Goal: Transaction & Acquisition: Purchase product/service

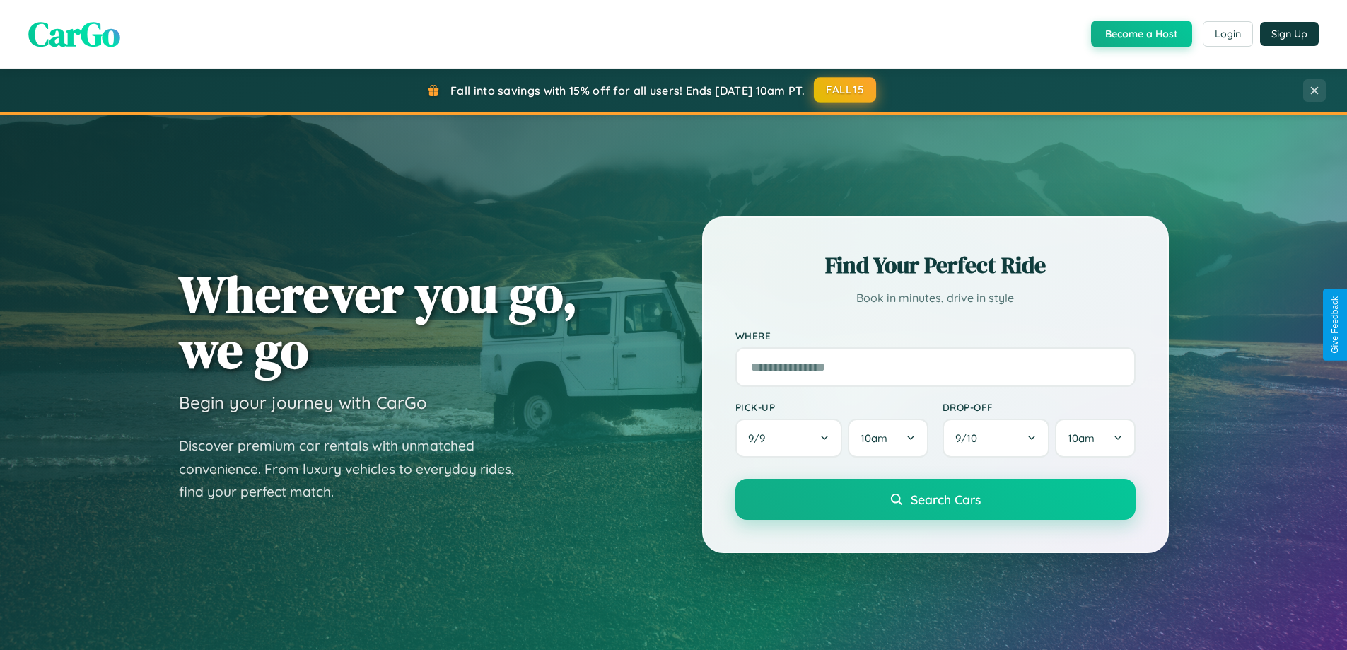
click at [846, 90] on button "FALL15" at bounding box center [845, 89] width 62 height 25
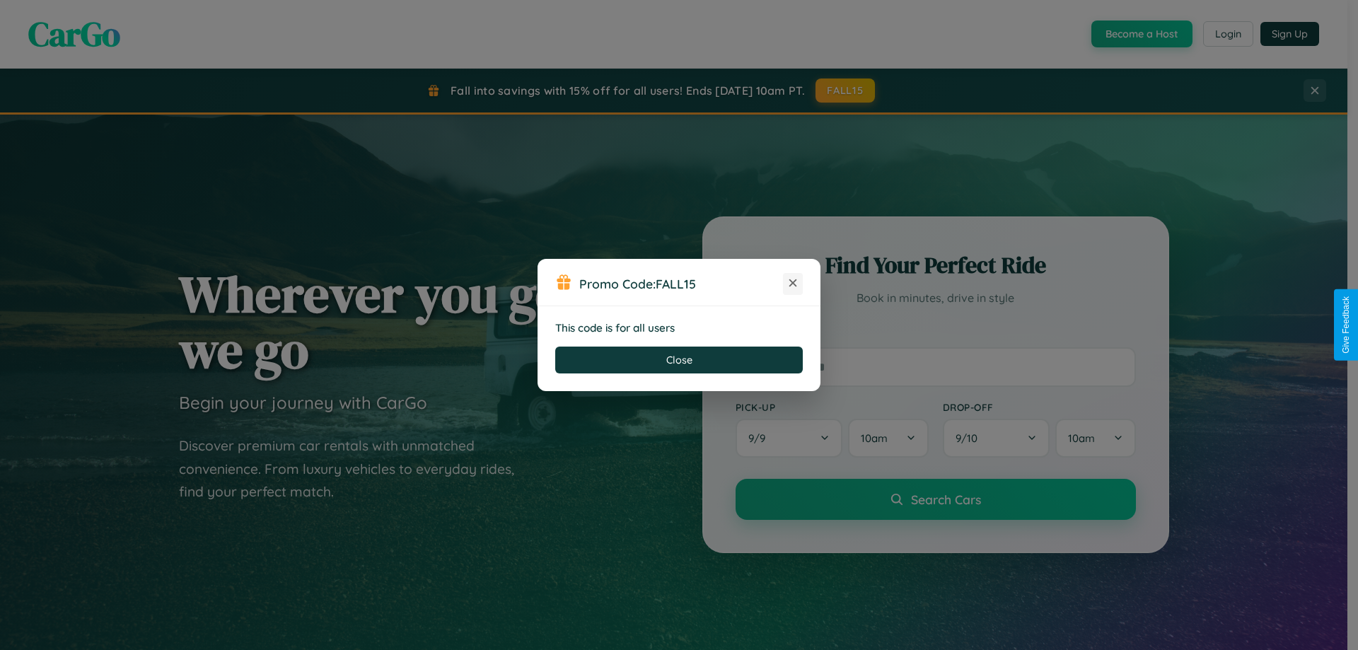
click at [793, 284] on icon at bounding box center [793, 283] width 14 height 14
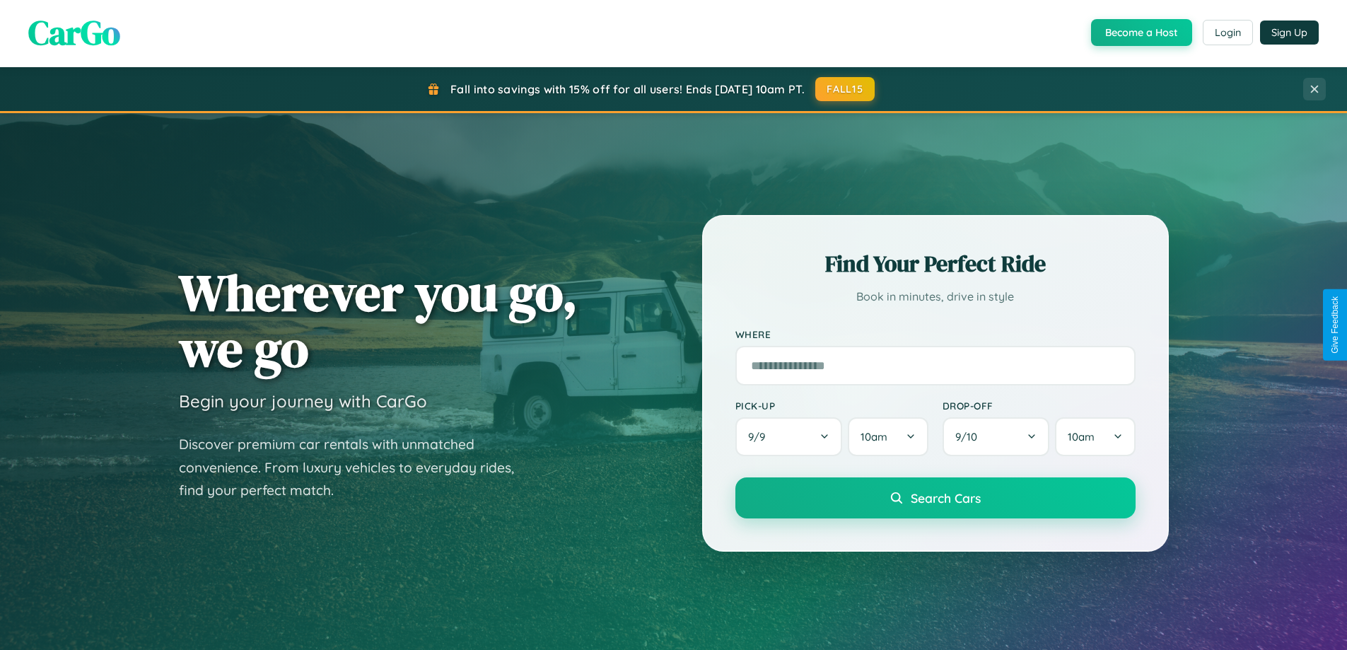
scroll to position [42, 0]
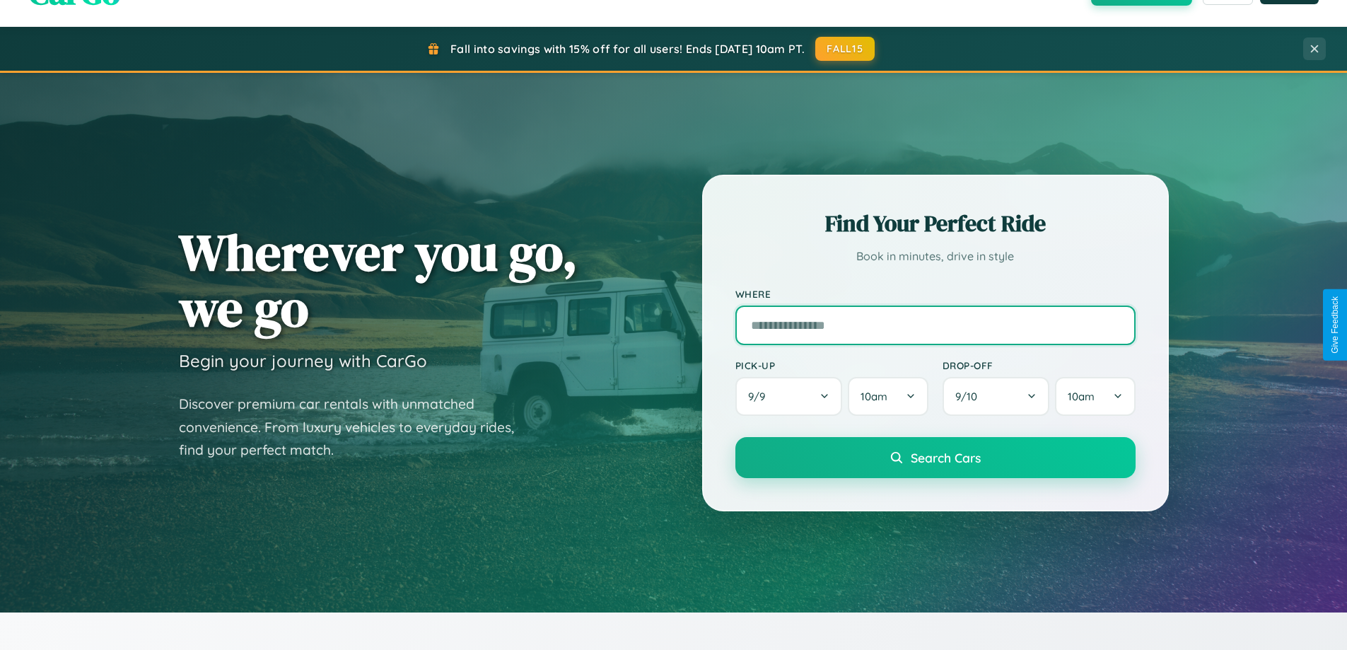
click at [935, 325] on input "text" at bounding box center [935, 325] width 400 height 40
type input "**********"
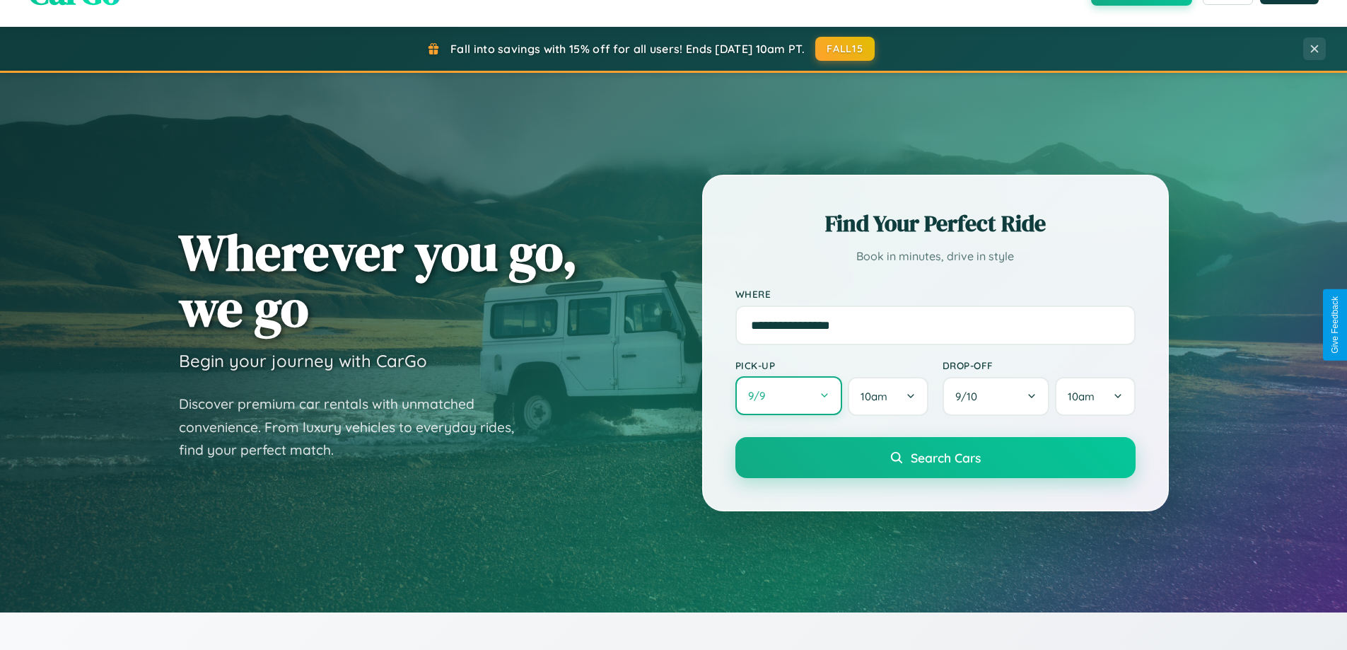
click at [788, 396] on button "9 / 9" at bounding box center [788, 395] width 107 height 39
select select "*"
select select "****"
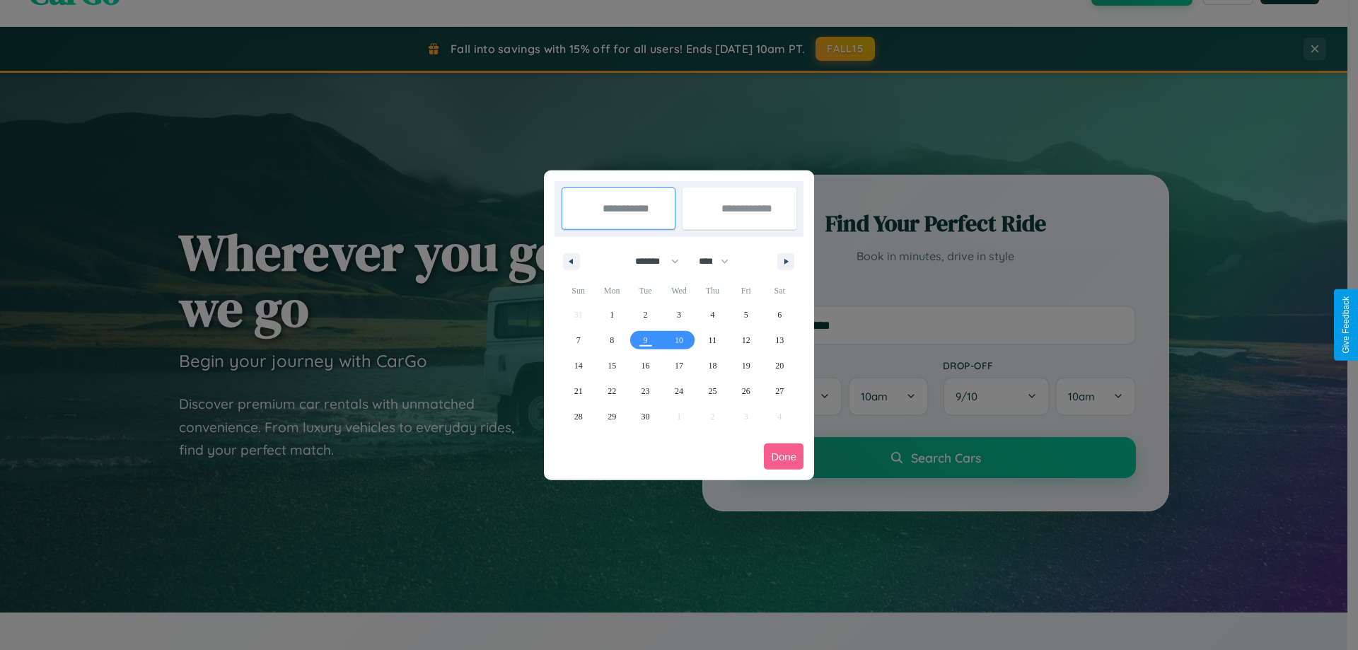
drag, startPoint x: 651, startPoint y: 261, endPoint x: 679, endPoint y: 284, distance: 36.2
click at [651, 261] on select "******* ******** ***** ***** *** **** **** ****** ********* ******* ******** **…" at bounding box center [654, 261] width 60 height 23
click at [645, 365] on span "16" at bounding box center [645, 365] width 8 height 25
type input "**********"
click at [745, 390] on span "26" at bounding box center [746, 390] width 8 height 25
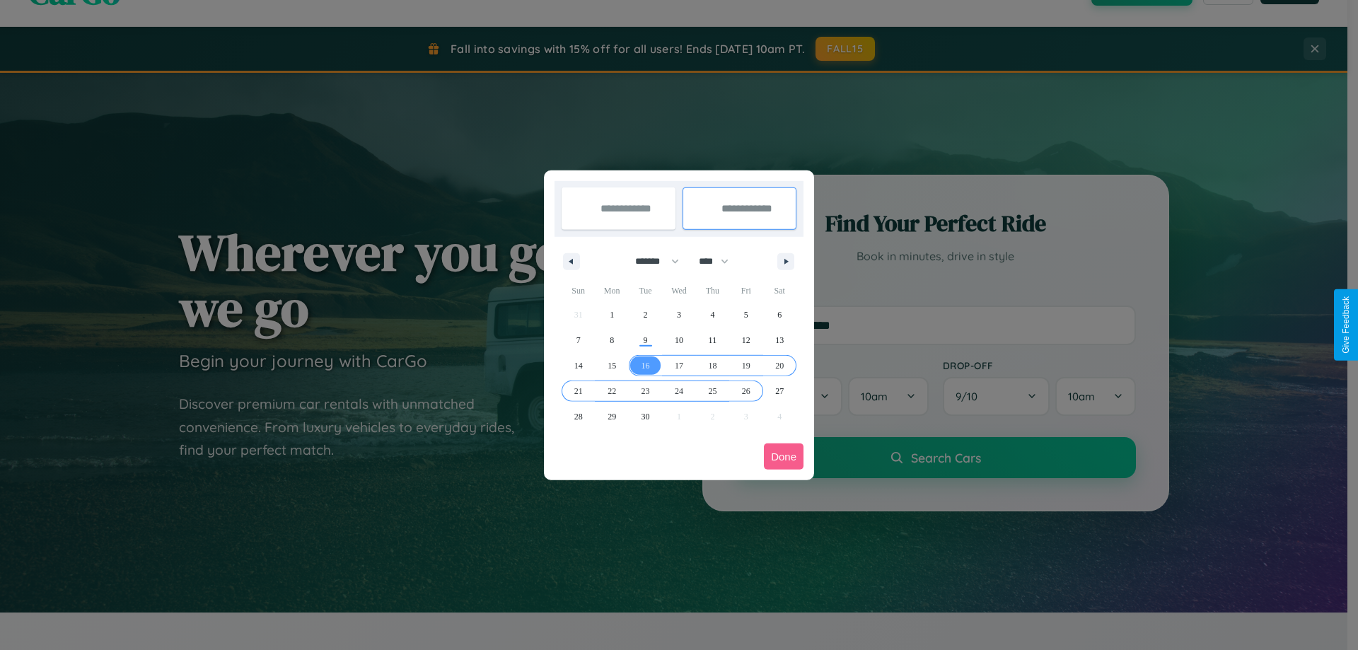
type input "**********"
click at [784, 456] on button "Done" at bounding box center [784, 456] width 40 height 26
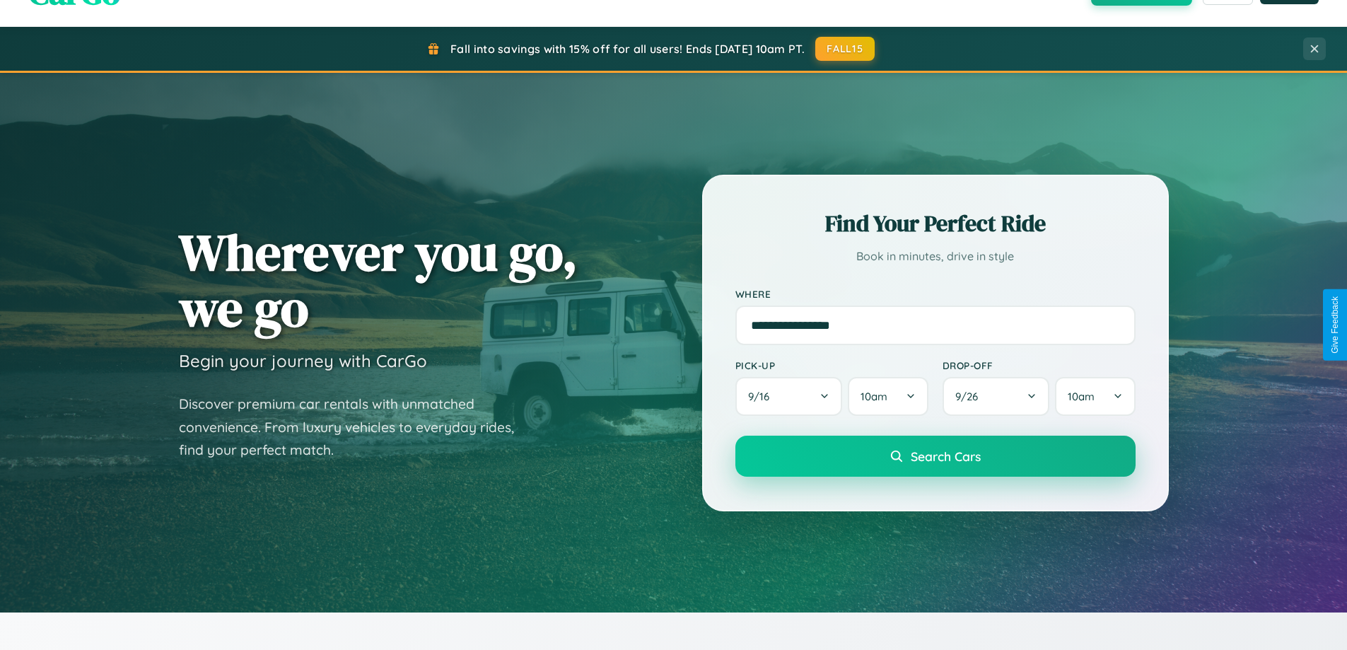
click at [935, 456] on span "Search Cars" at bounding box center [946, 456] width 70 height 16
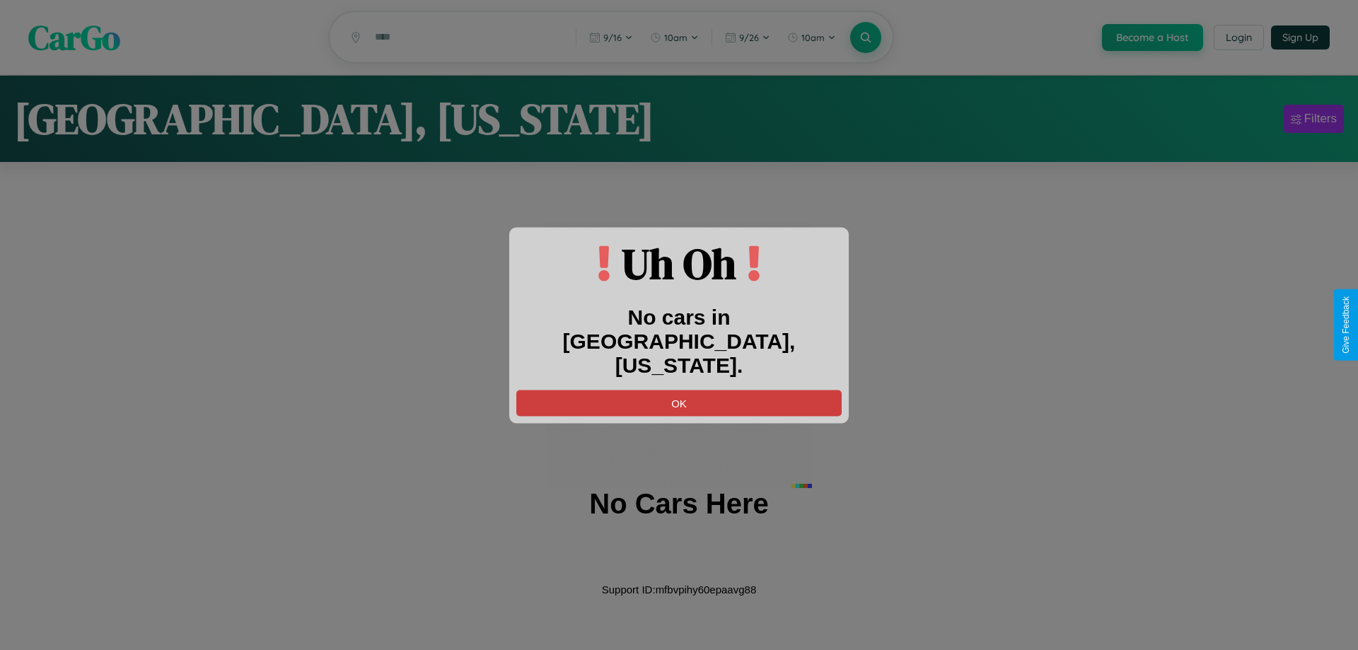
click at [679, 390] on button "OK" at bounding box center [678, 403] width 325 height 26
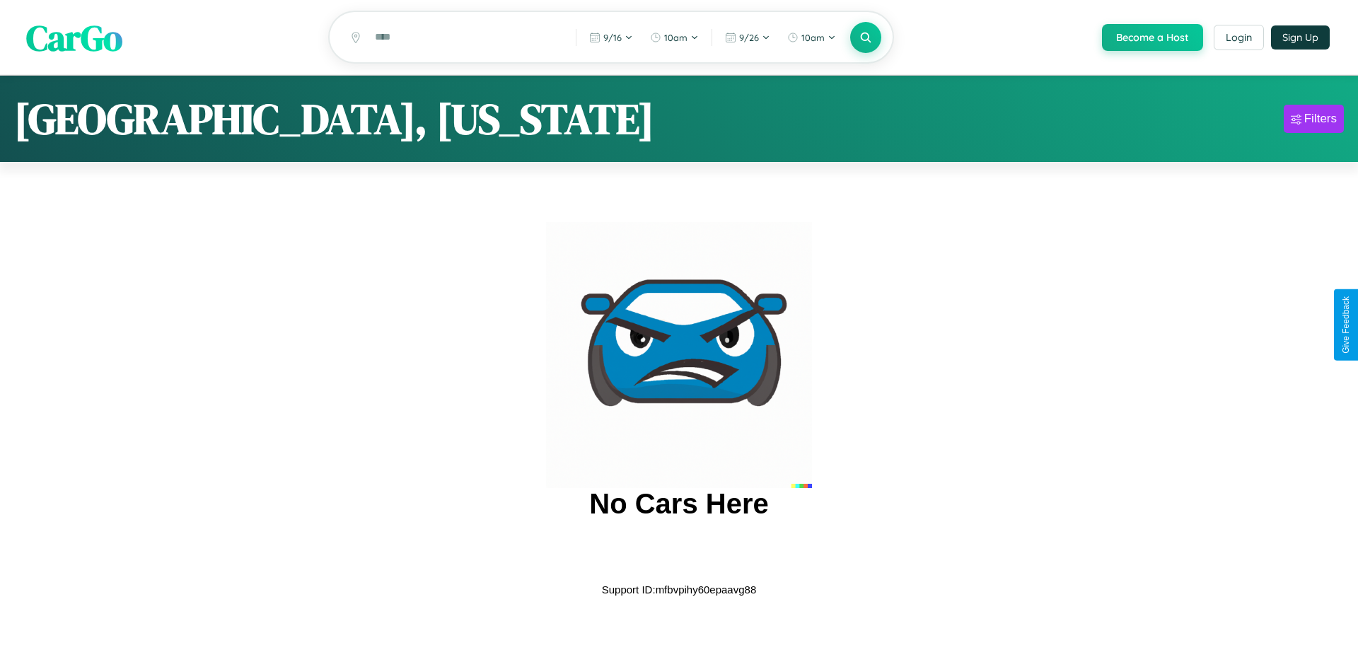
click at [74, 38] on span "CarGo" at bounding box center [74, 37] width 96 height 49
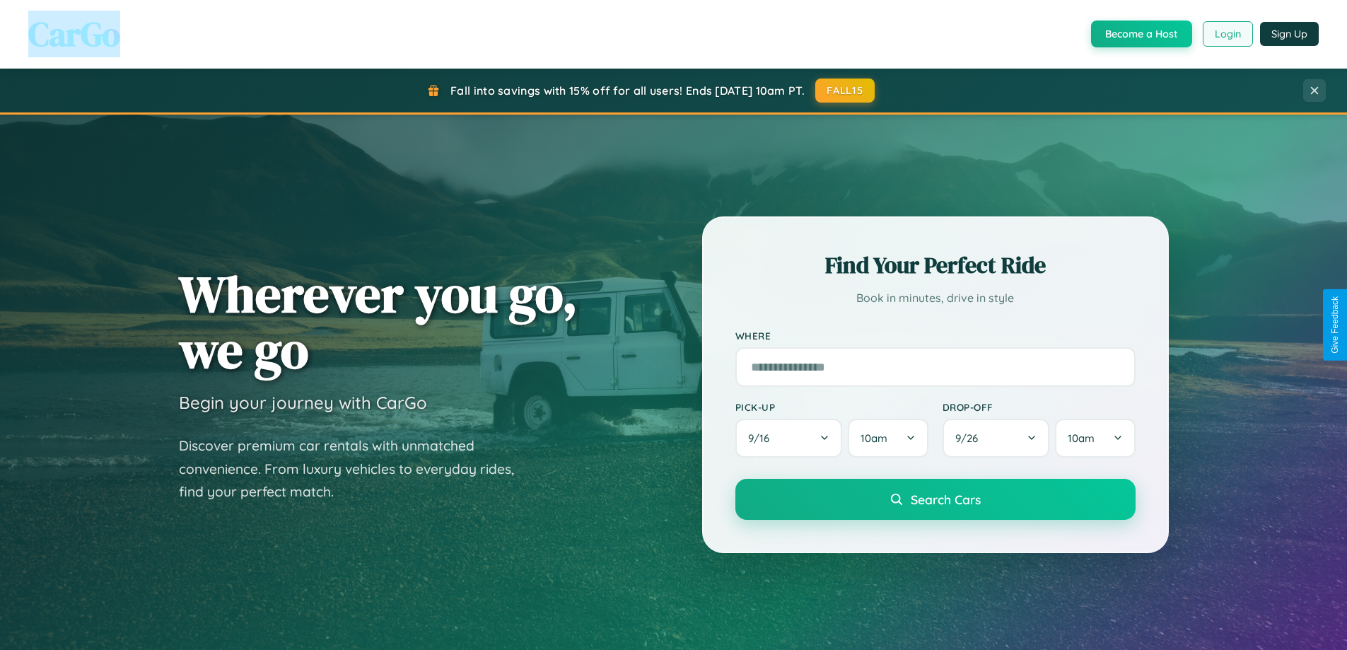
click at [1227, 34] on button "Login" at bounding box center [1228, 33] width 50 height 25
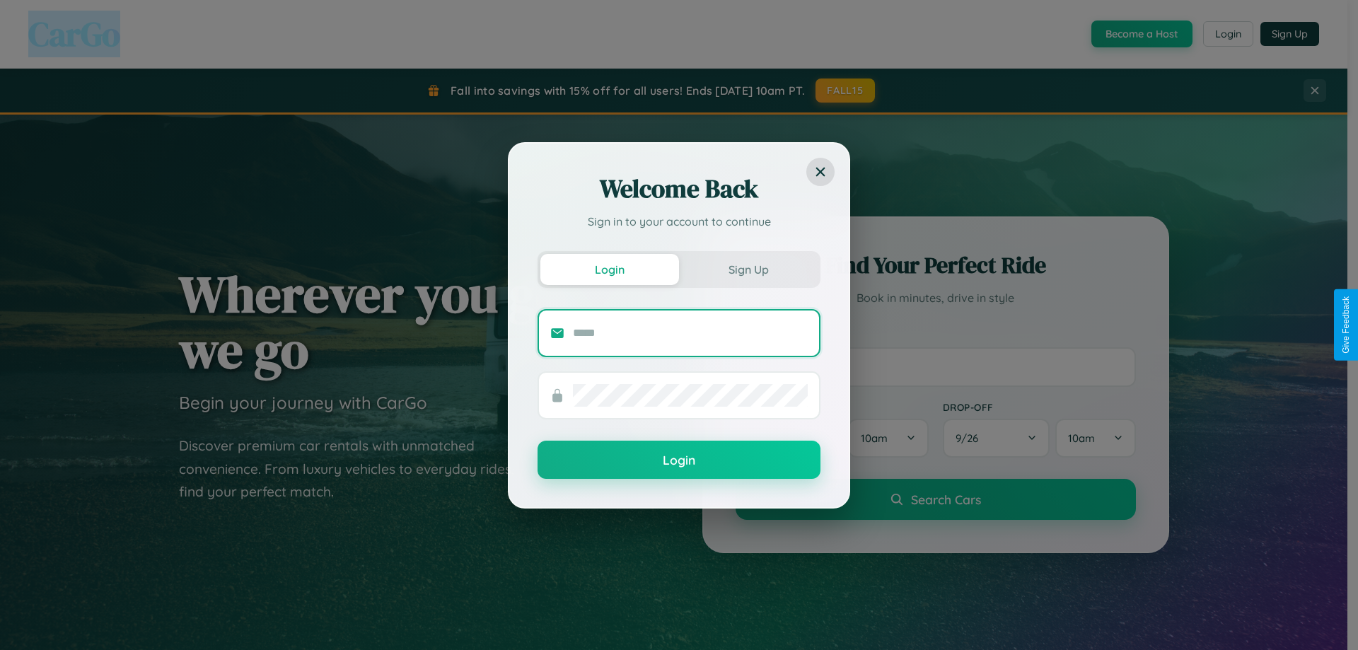
click at [690, 332] on input "text" at bounding box center [690, 333] width 235 height 23
type input "**********"
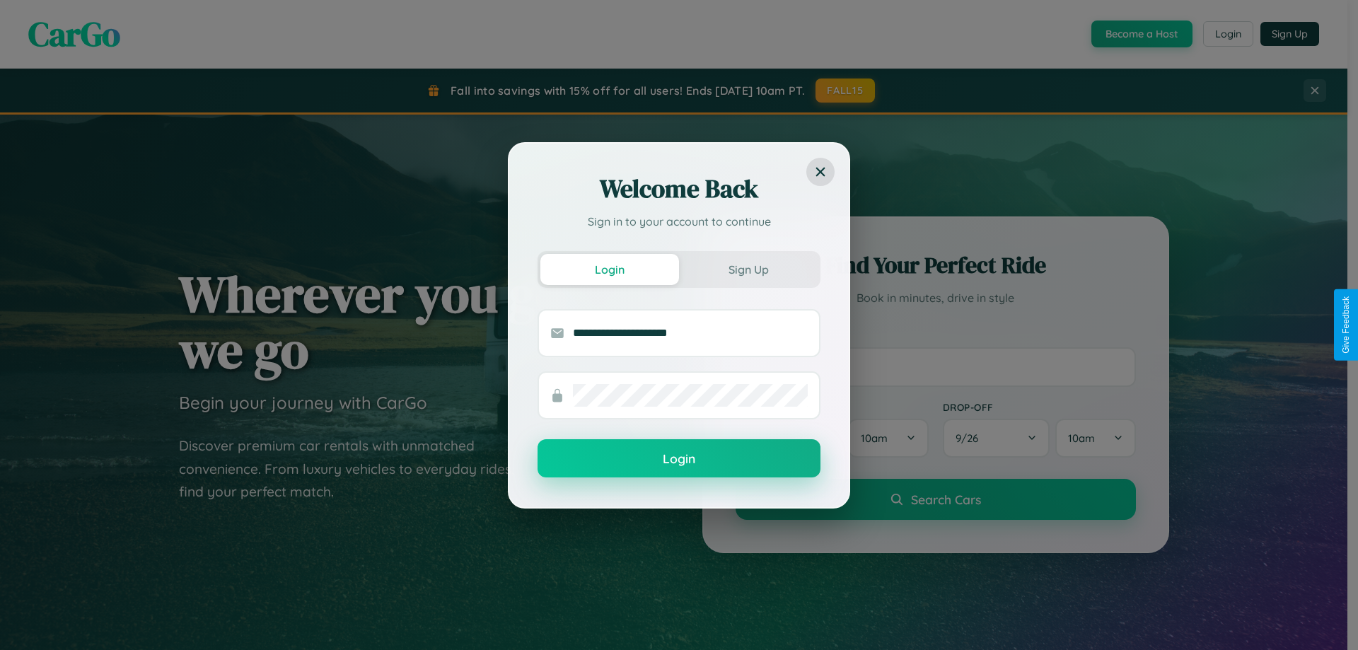
click at [679, 459] on button "Login" at bounding box center [678, 458] width 283 height 38
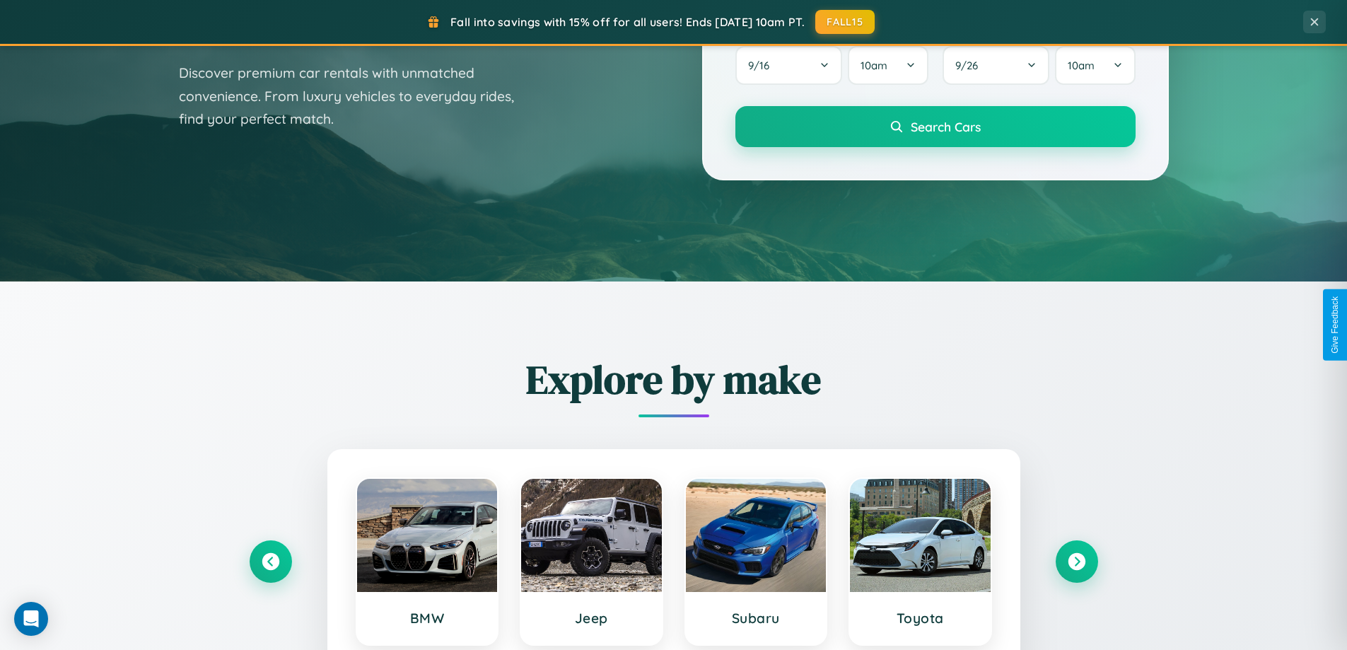
scroll to position [973, 0]
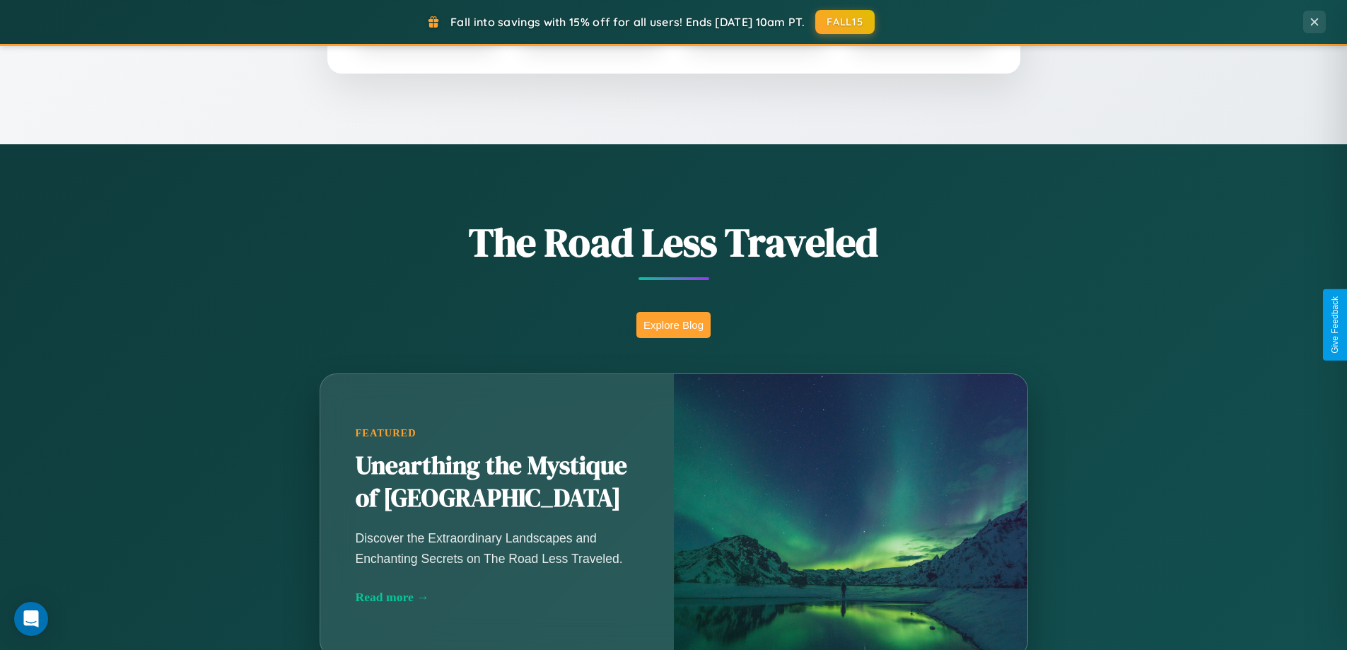
click at [673, 325] on button "Explore Blog" at bounding box center [673, 325] width 74 height 26
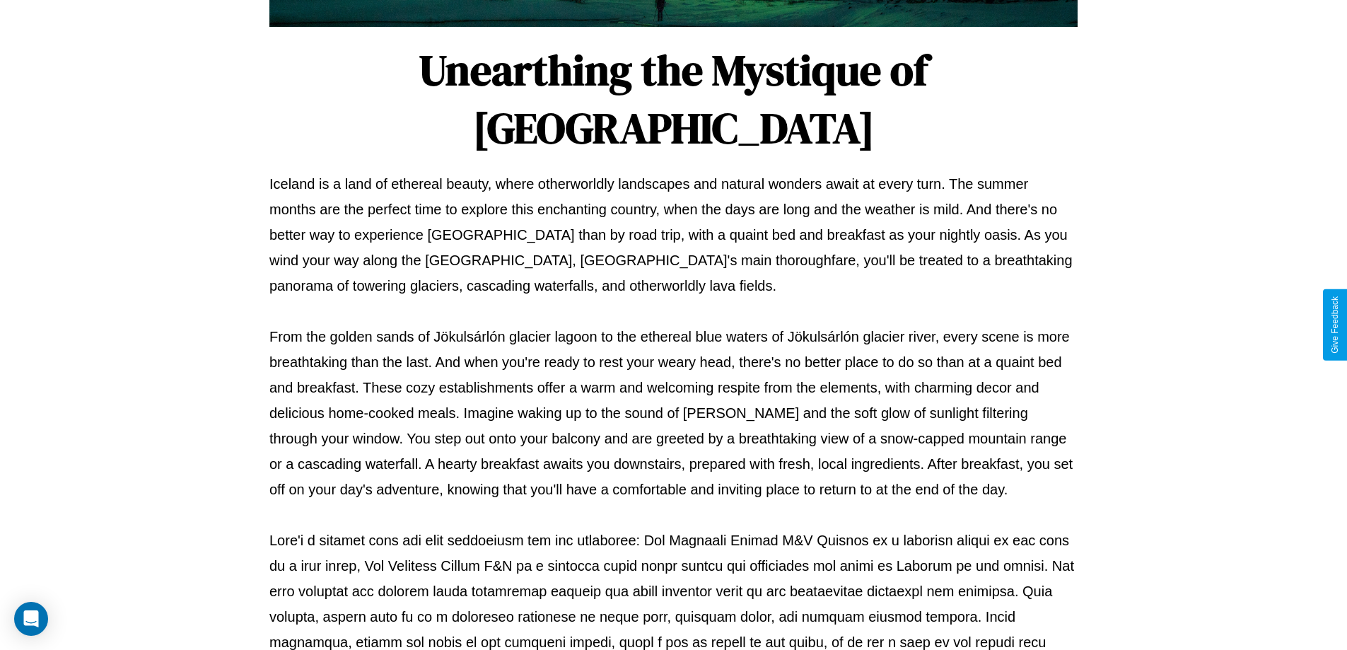
scroll to position [458, 0]
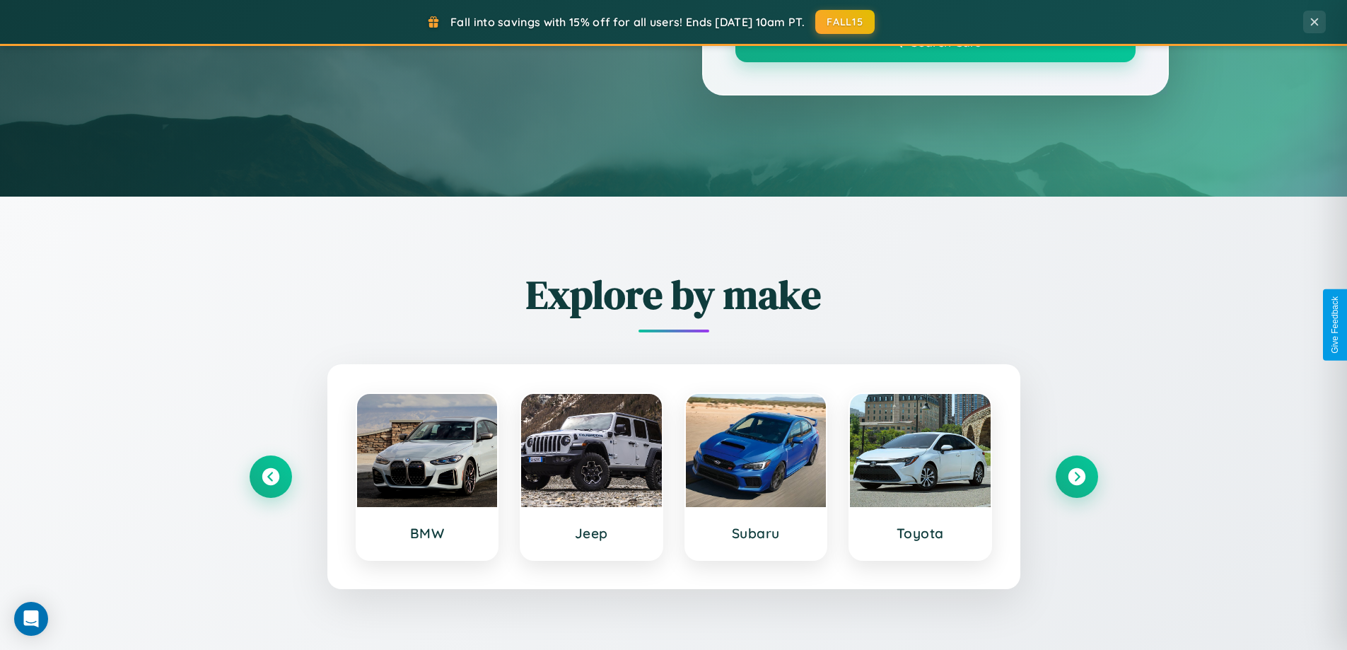
scroll to position [973, 0]
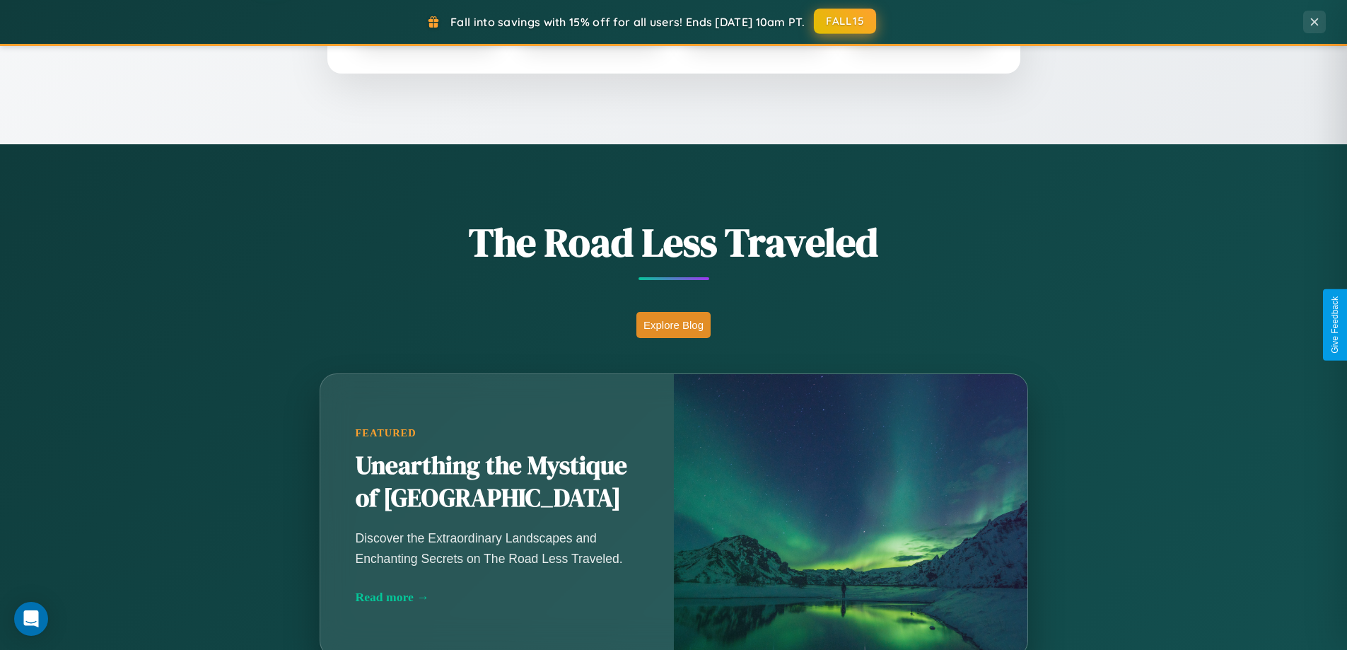
click at [846, 21] on button "FALL15" at bounding box center [845, 20] width 62 height 25
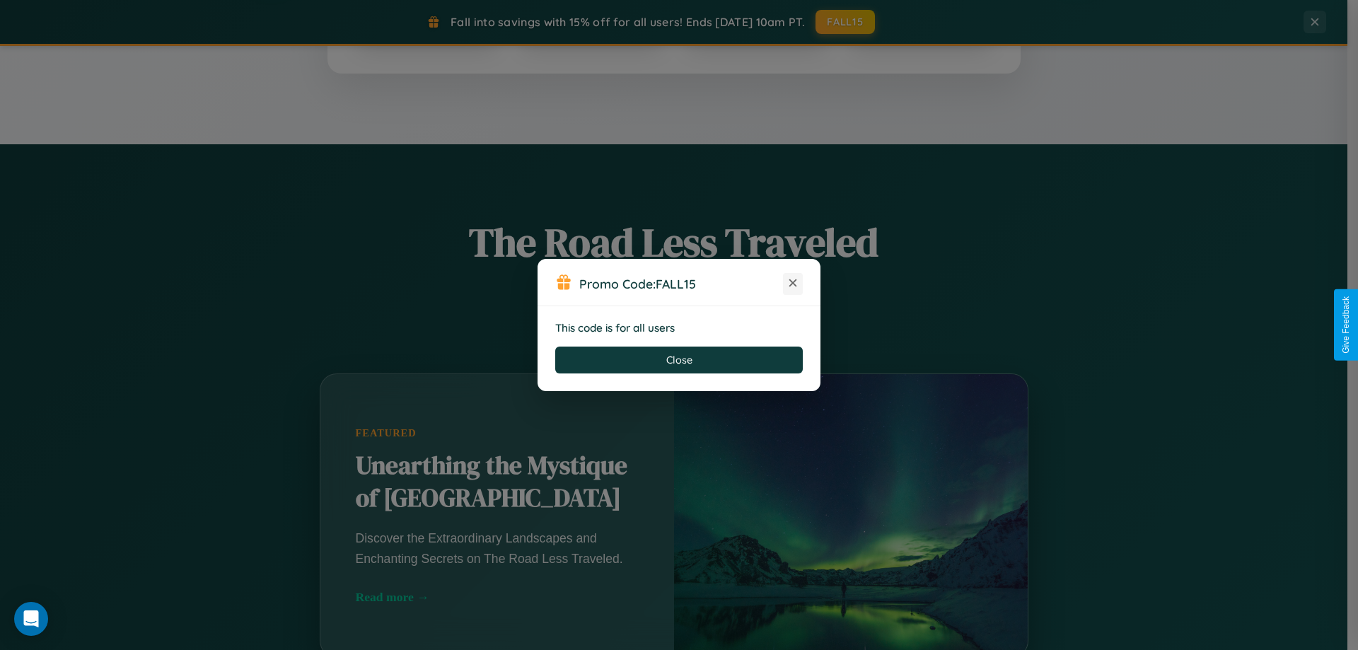
click at [793, 284] on icon at bounding box center [793, 283] width 14 height 14
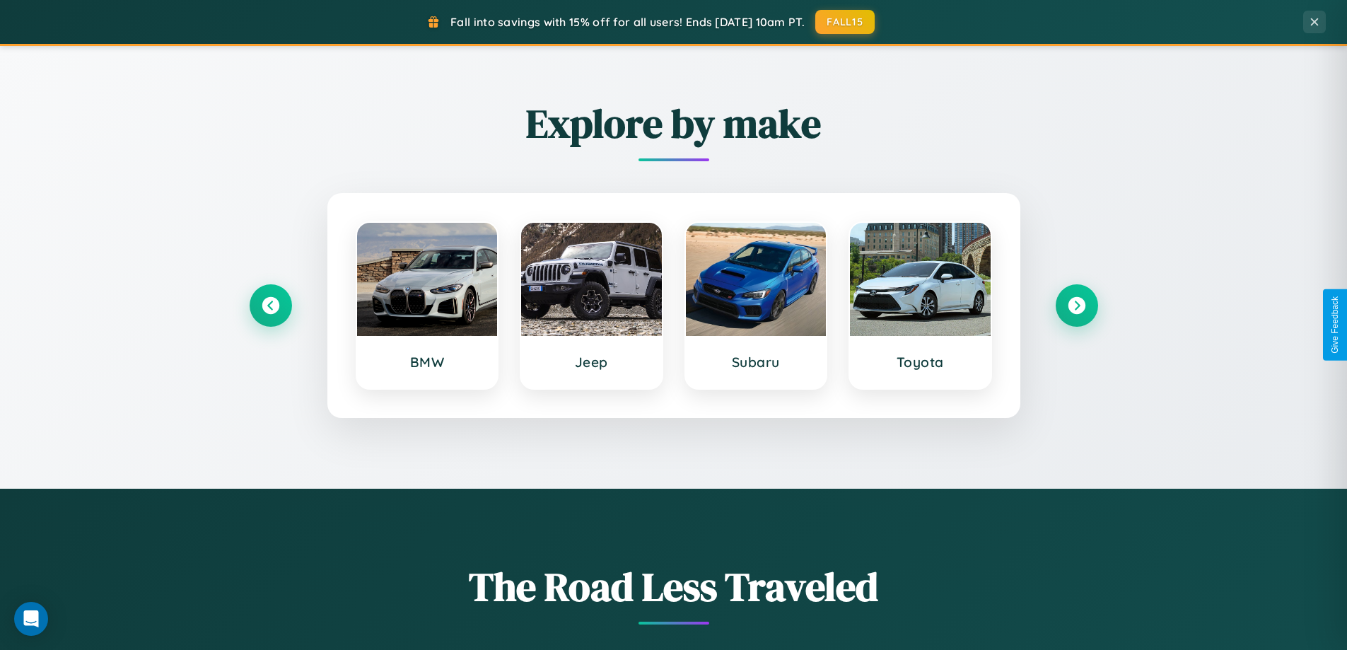
scroll to position [610, 0]
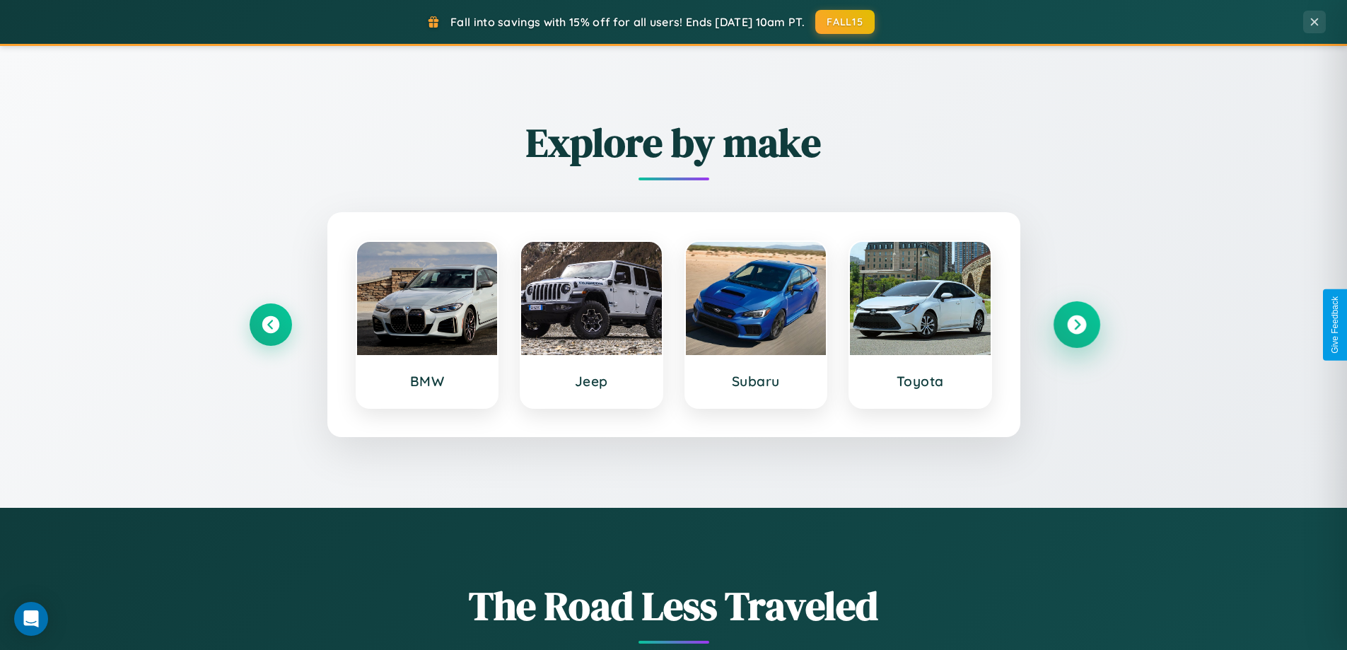
click at [1076, 325] on icon at bounding box center [1076, 324] width 19 height 19
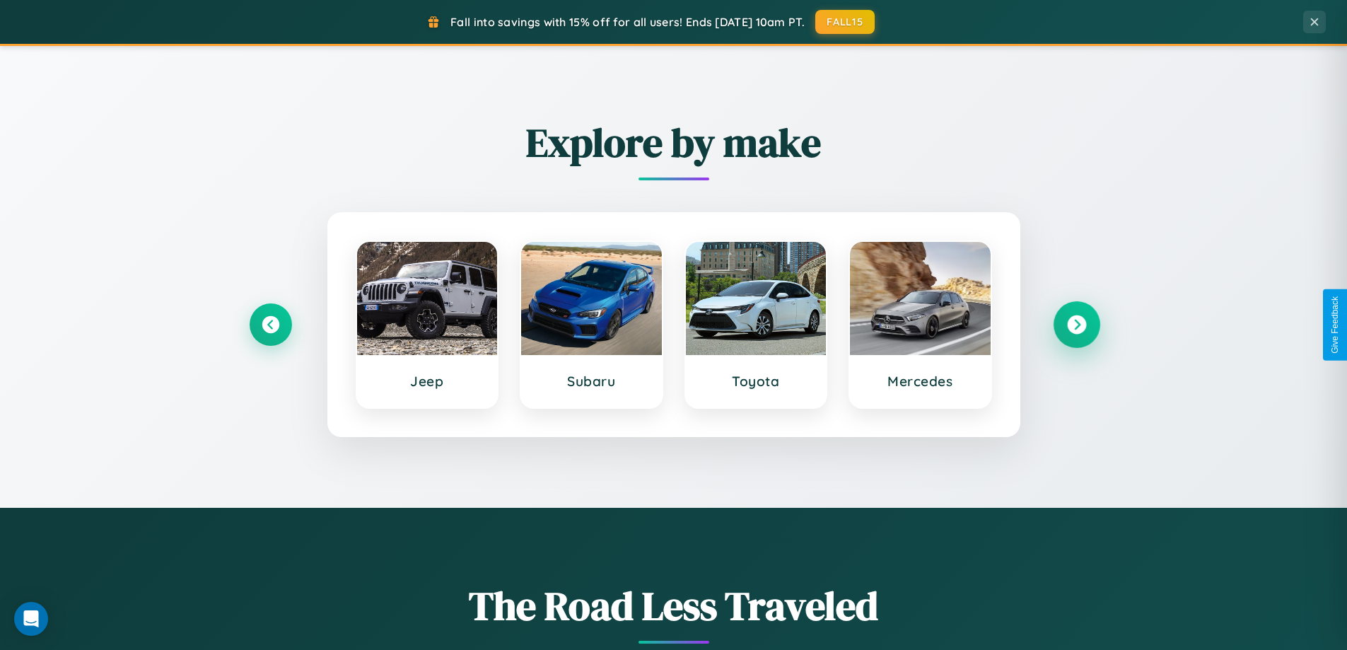
click at [1076, 325] on icon at bounding box center [1076, 324] width 19 height 19
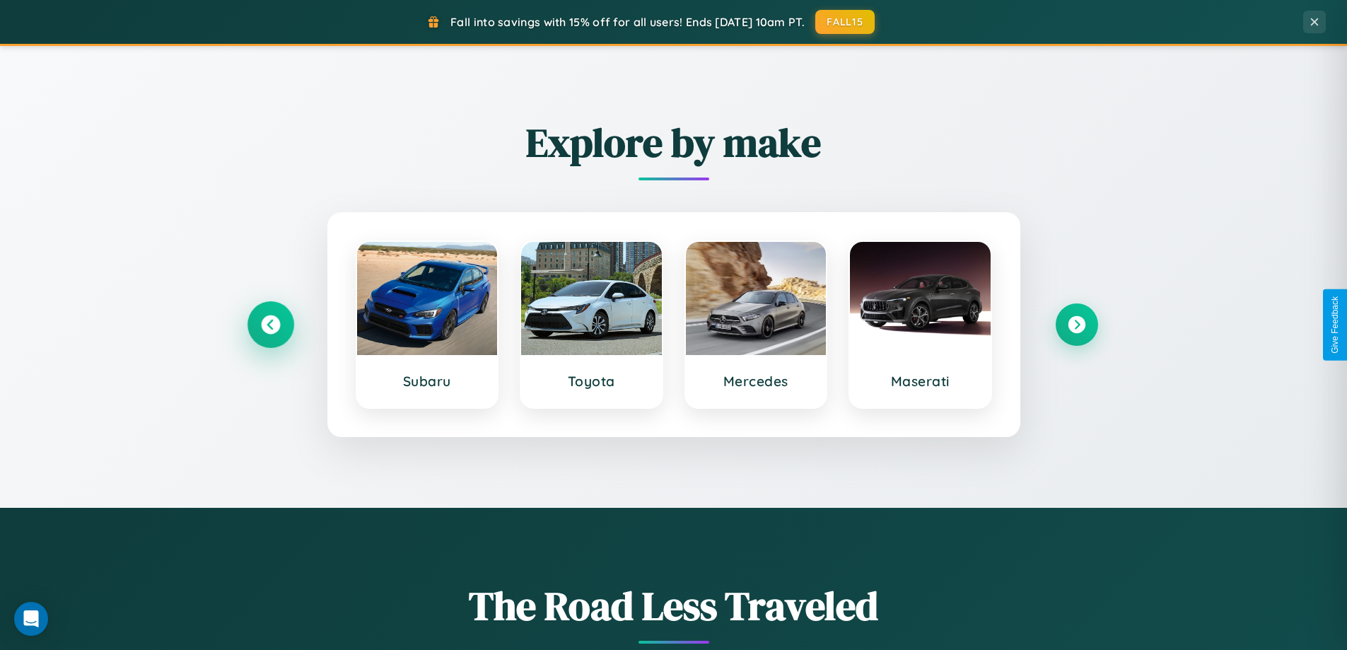
click at [270, 325] on icon at bounding box center [270, 324] width 19 height 19
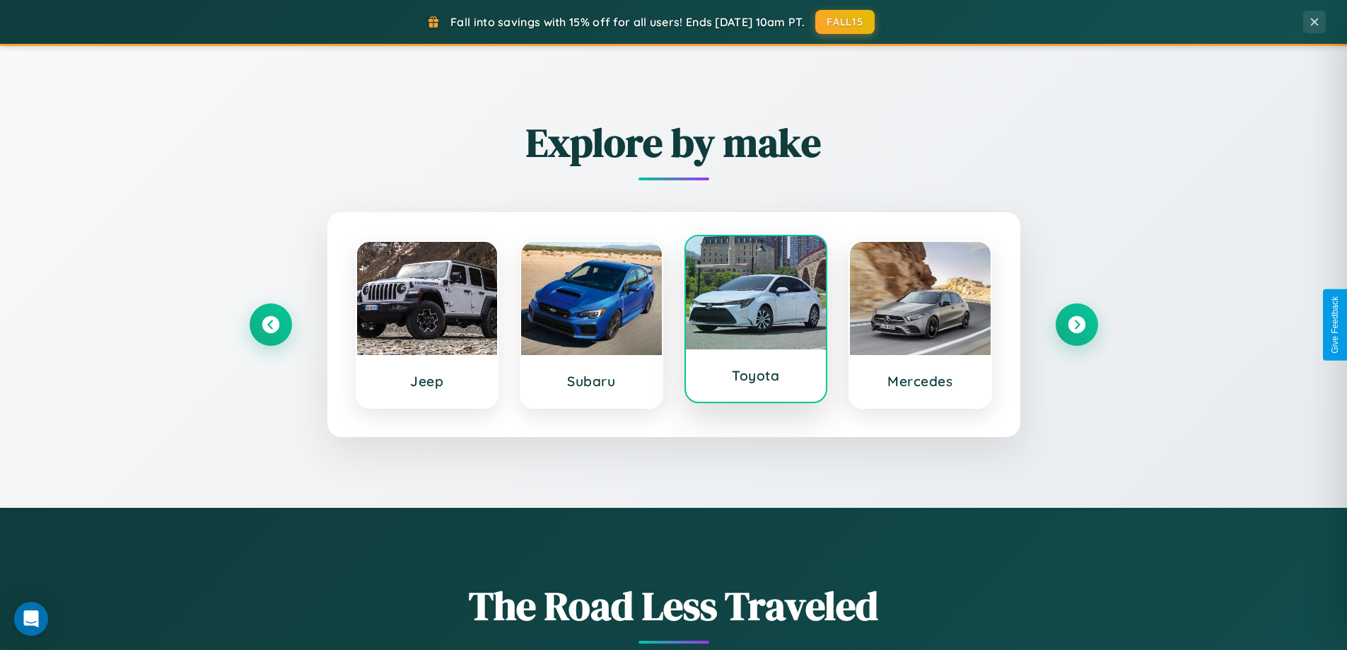
click at [755, 323] on div at bounding box center [756, 292] width 141 height 113
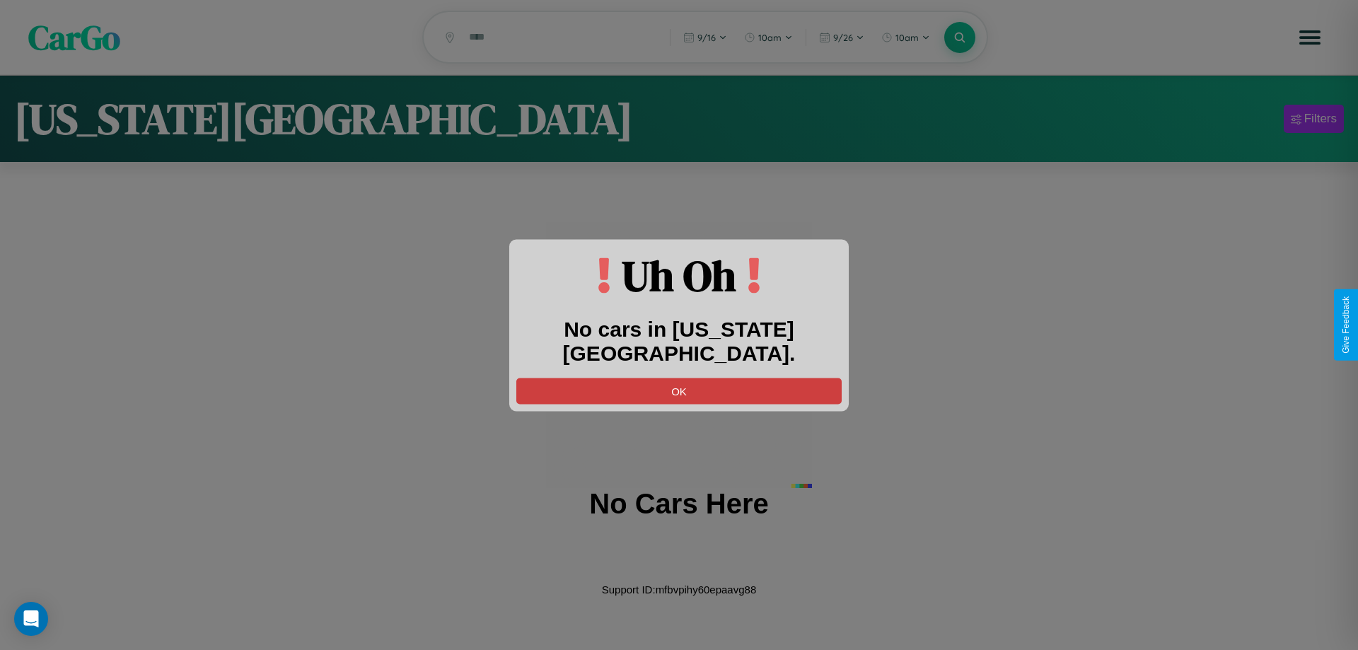
click at [679, 378] on button "OK" at bounding box center [678, 391] width 325 height 26
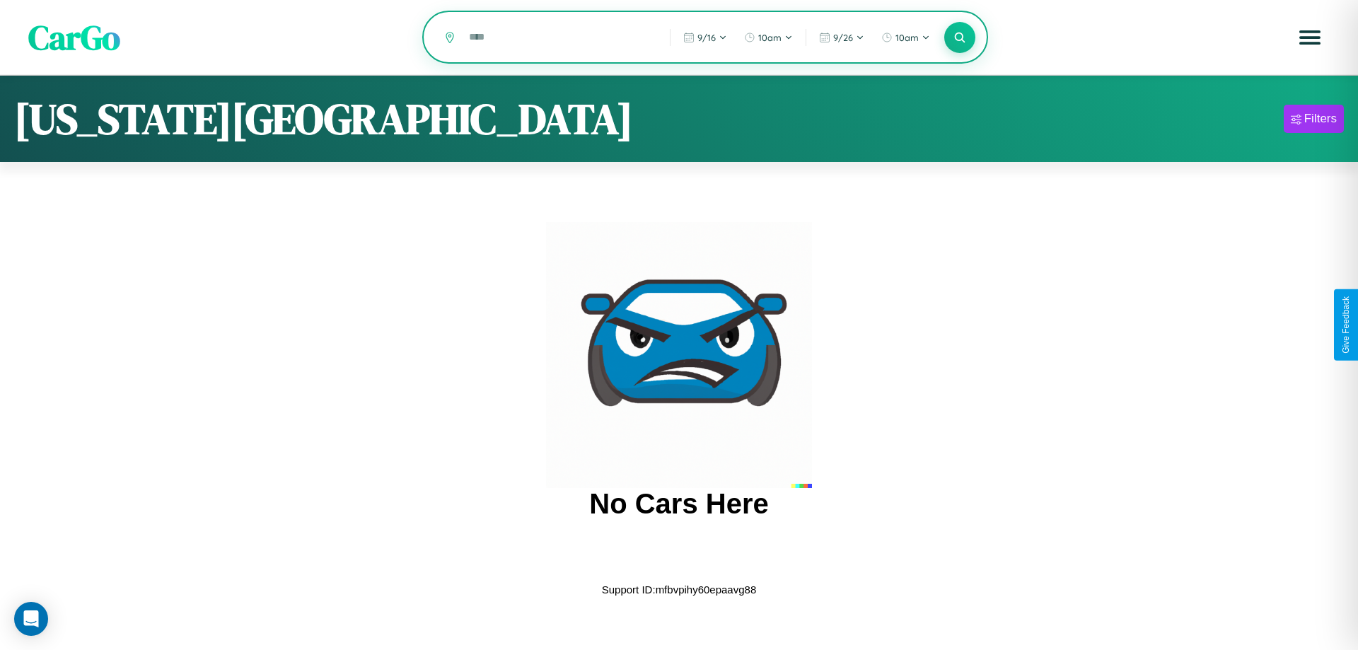
click at [559, 38] on input "text" at bounding box center [559, 37] width 194 height 25
type input "*"
type input "*******"
click at [960, 37] on icon at bounding box center [959, 36] width 13 height 13
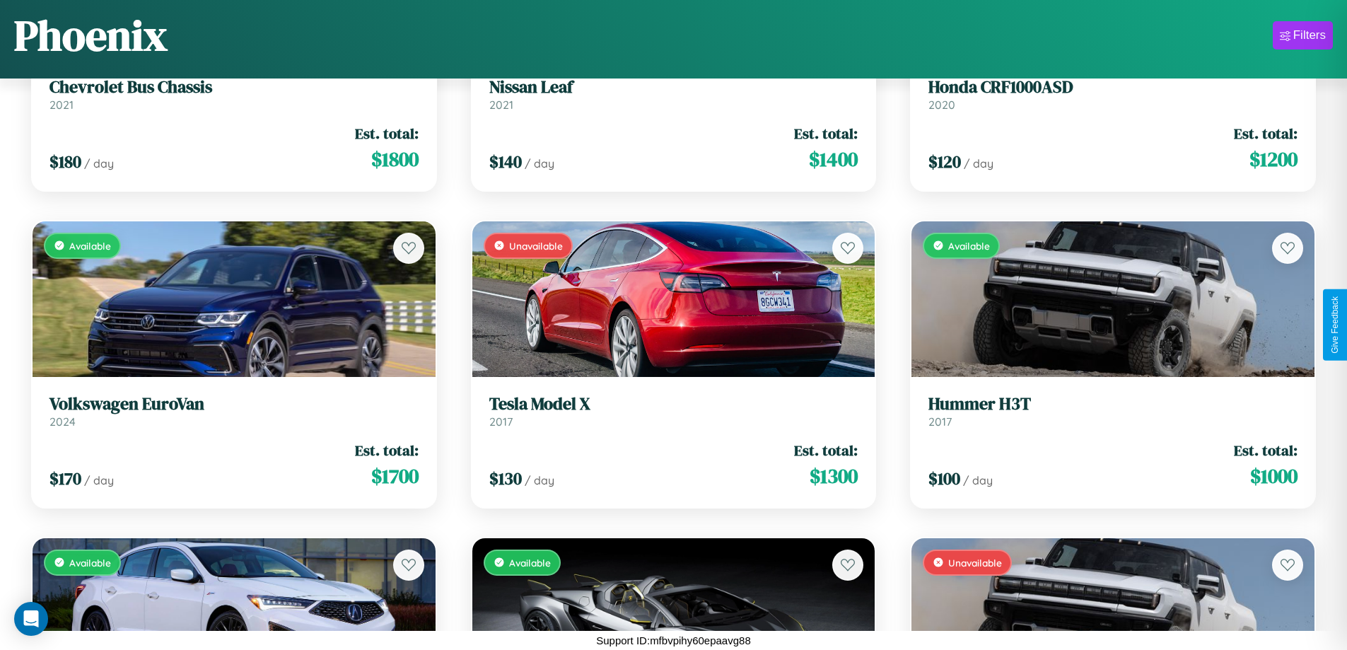
scroll to position [3049, 0]
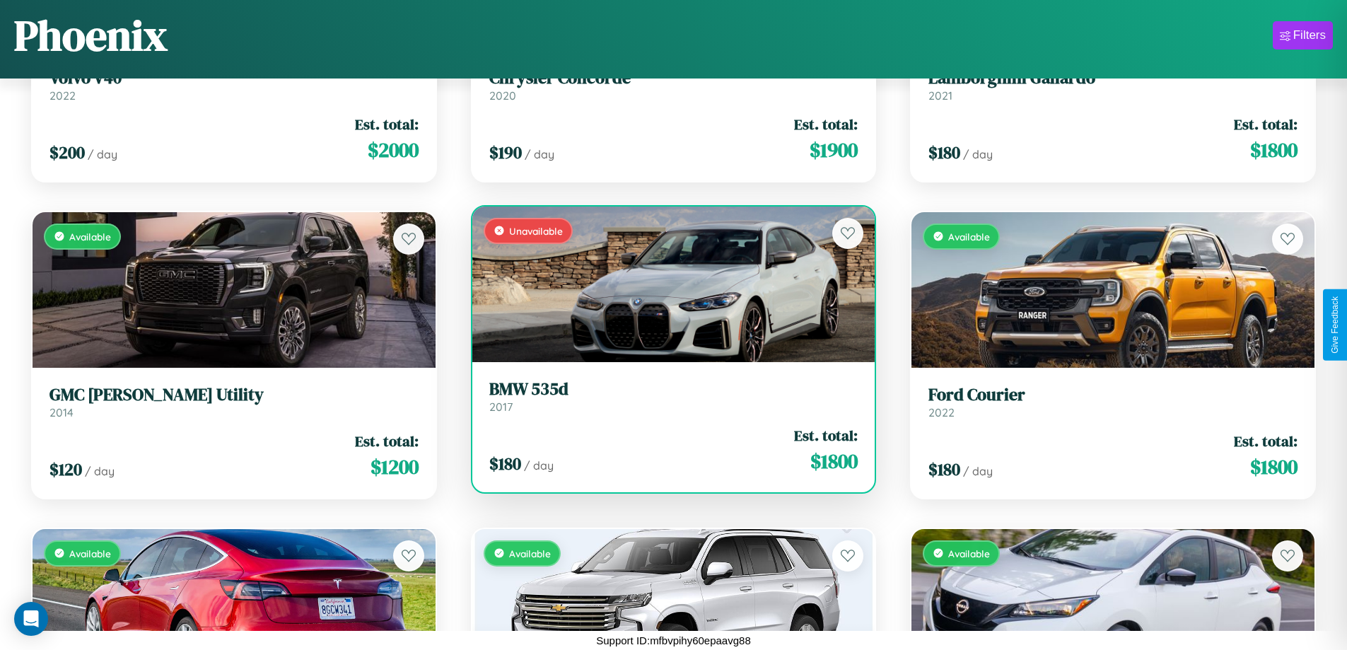
click at [668, 402] on link "BMW 535d 2017" at bounding box center [673, 396] width 369 height 35
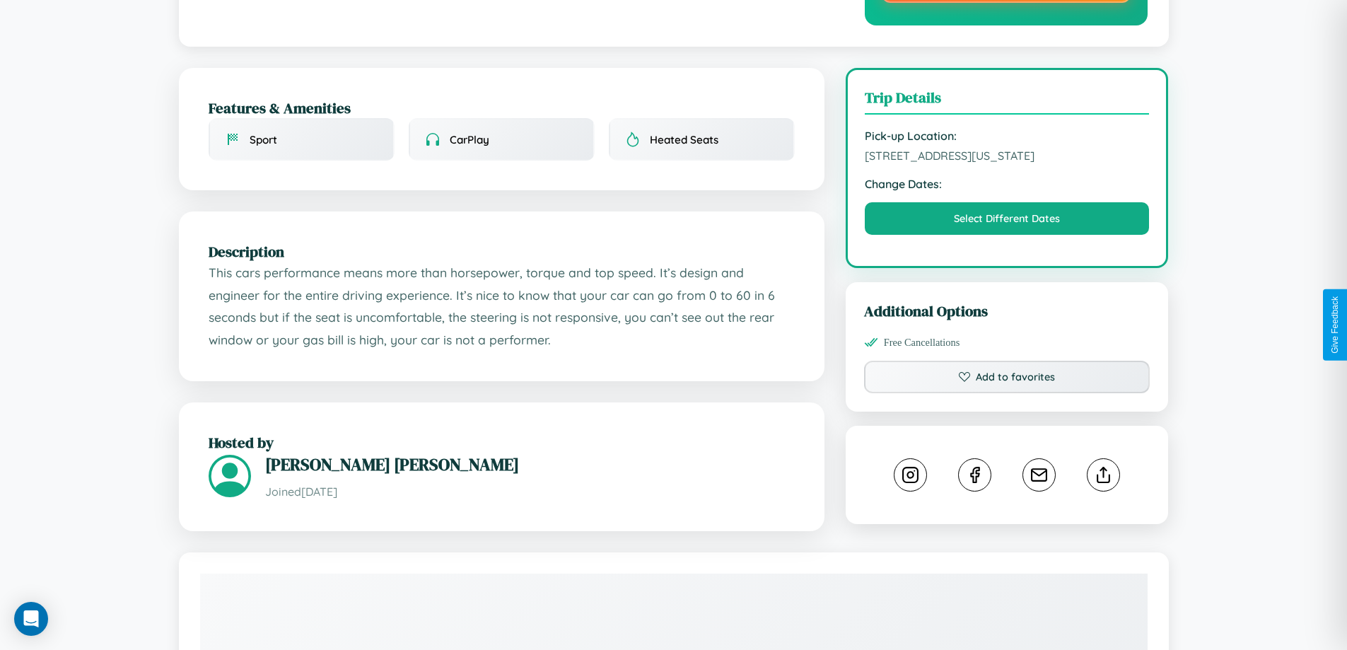
scroll to position [411, 0]
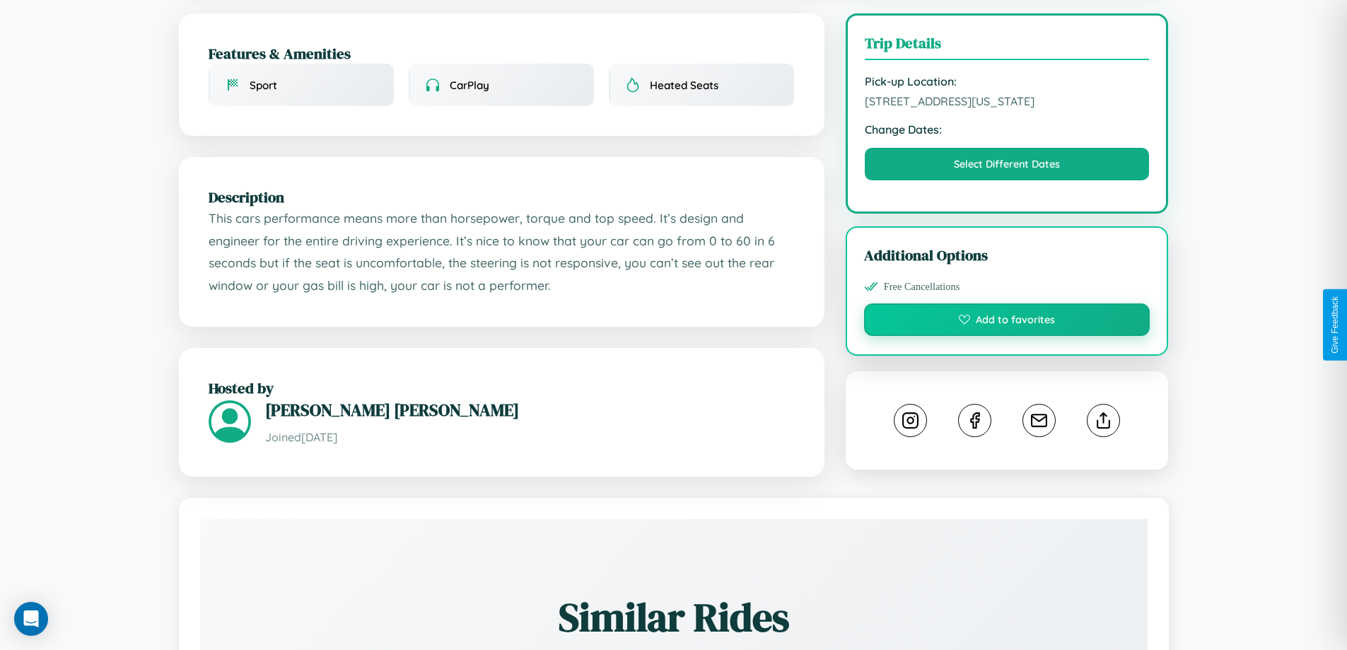
click at [1007, 322] on button "Add to favorites" at bounding box center [1007, 319] width 286 height 33
